Goal: Navigation & Orientation: Find specific page/section

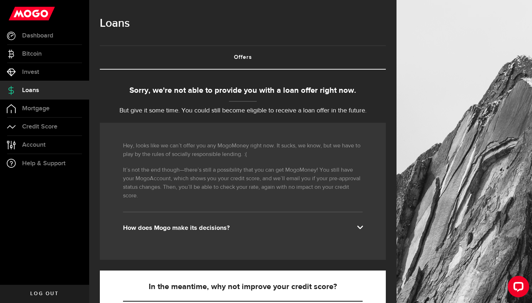
click at [47, 91] on link "Loans" at bounding box center [44, 90] width 89 height 18
click at [46, 108] on span "Mortgage" at bounding box center [35, 108] width 27 height 6
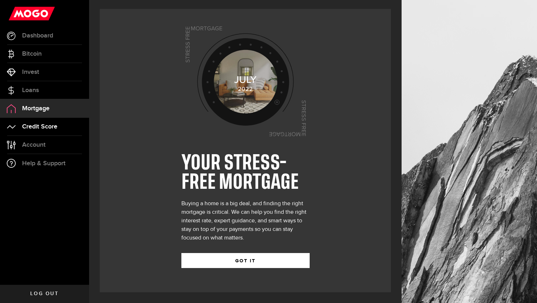
click at [41, 127] on span "Credit Score" at bounding box center [39, 126] width 35 height 6
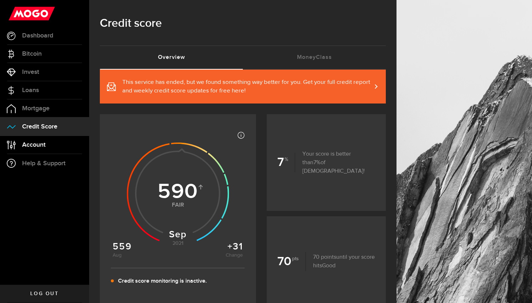
click at [38, 146] on span "Account" at bounding box center [34, 144] width 24 height 6
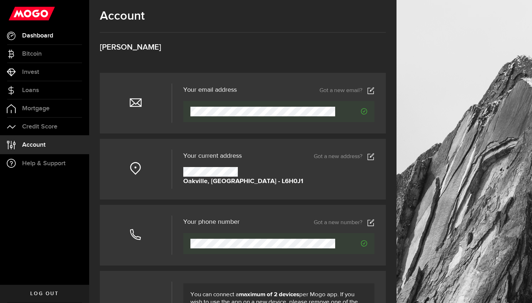
click at [39, 34] on span "Dashboard" at bounding box center [37, 35] width 31 height 6
